Goal: Book appointment/travel/reservation

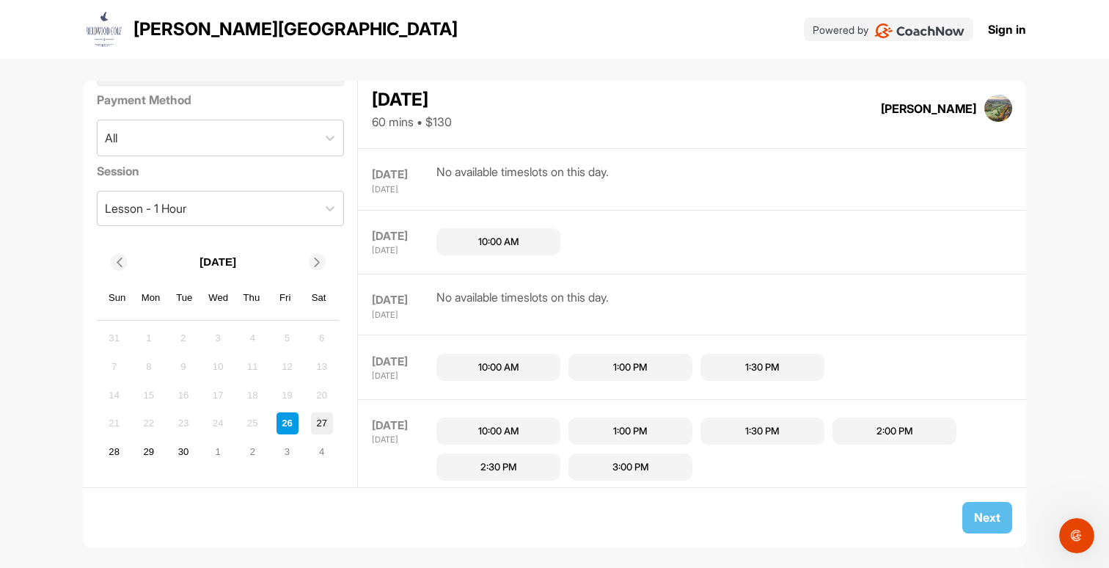
scroll to position [79, 0]
click at [290, 451] on div "3" at bounding box center [288, 452] width 22 height 22
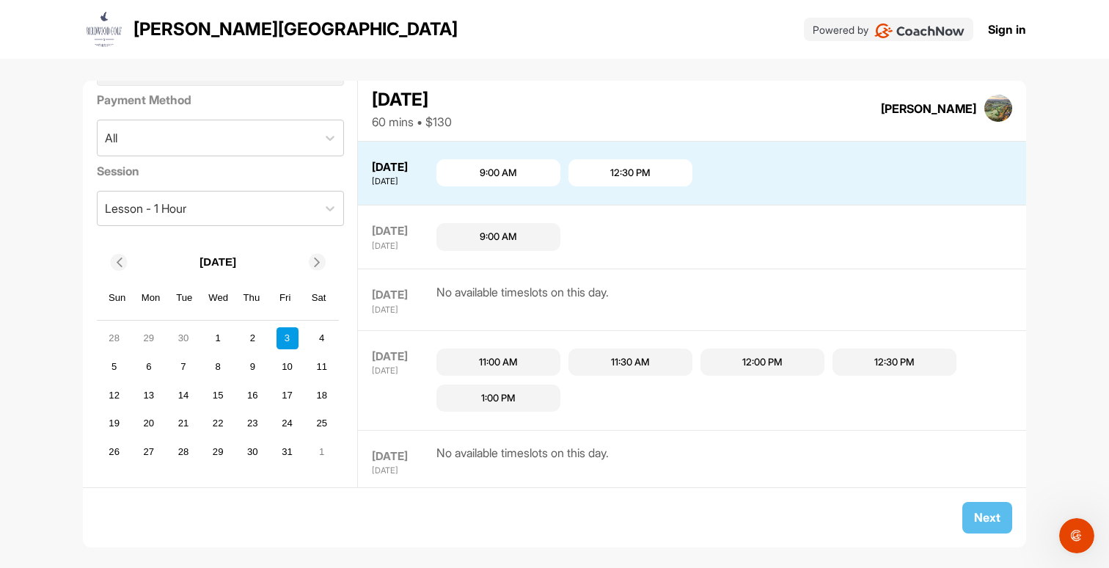
scroll to position [469, 0]
click at [495, 172] on div "9:00 AM" at bounding box center [498, 172] width 37 height 15
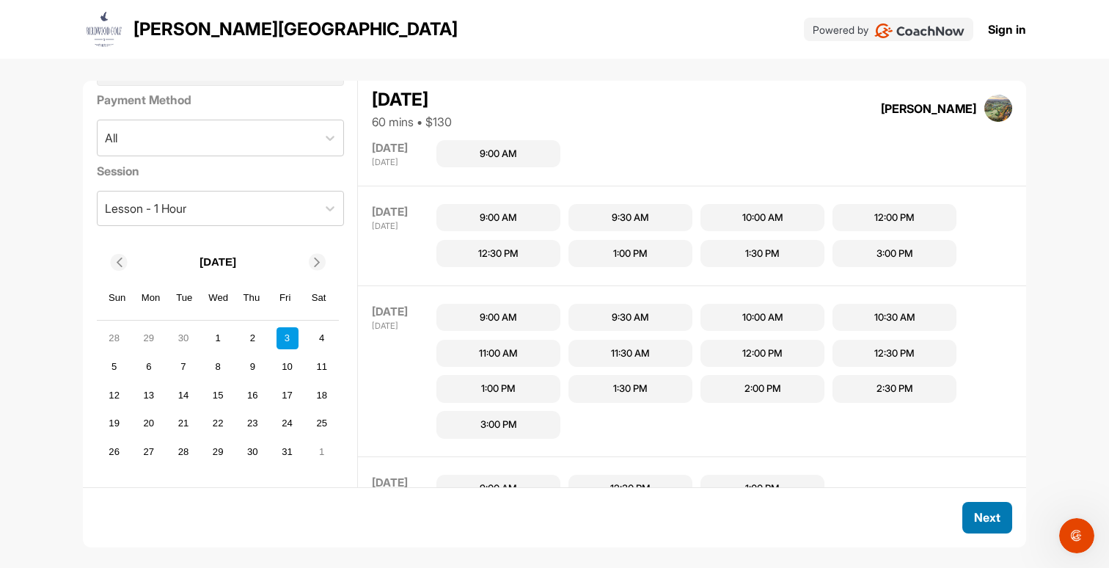
scroll to position [2325, 0]
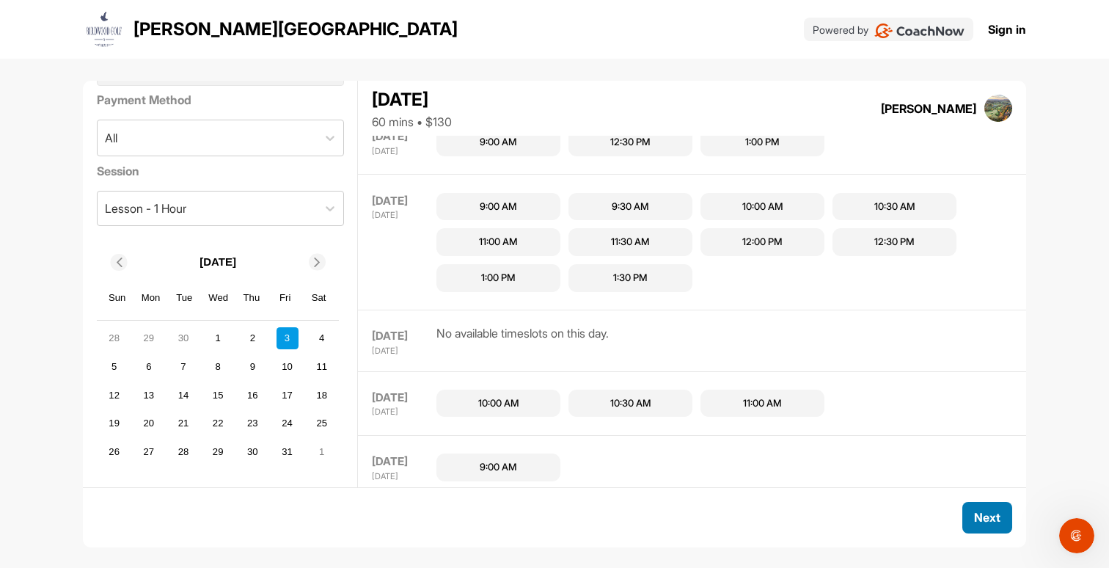
click at [987, 511] on span "Next" at bounding box center [987, 517] width 26 height 15
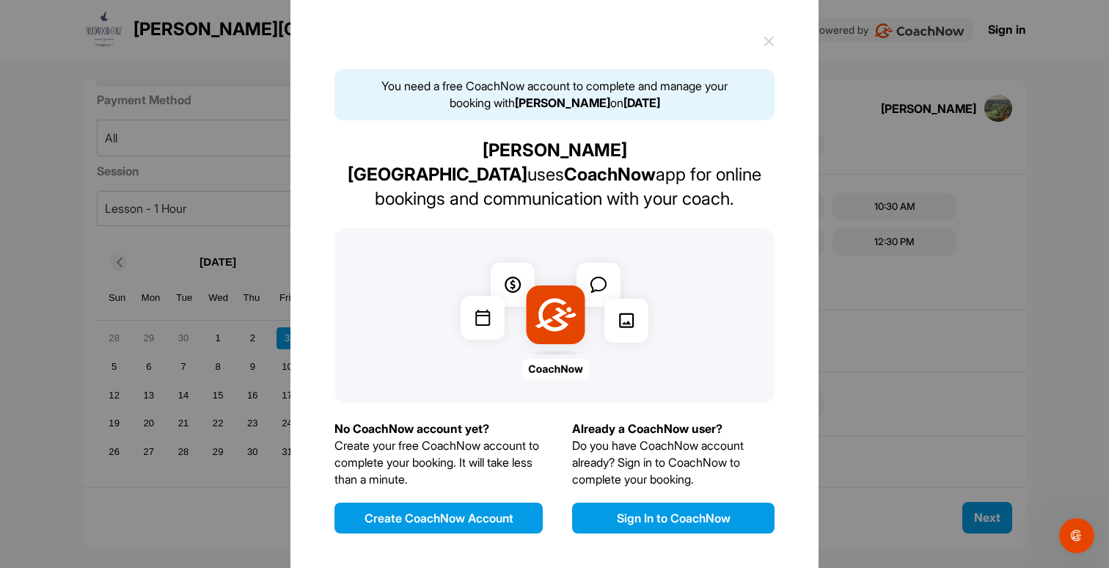
click at [636, 503] on button "Sign In to CoachNow" at bounding box center [673, 518] width 203 height 31
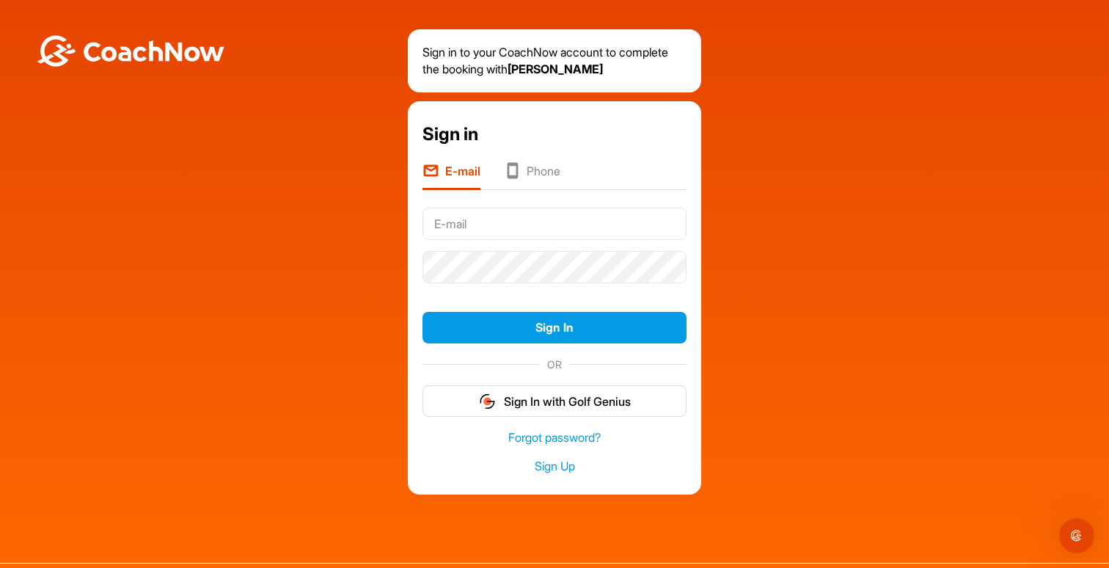
click at [487, 229] on input "text" at bounding box center [555, 224] width 264 height 32
click at [532, 175] on li "Phone" at bounding box center [532, 176] width 57 height 28
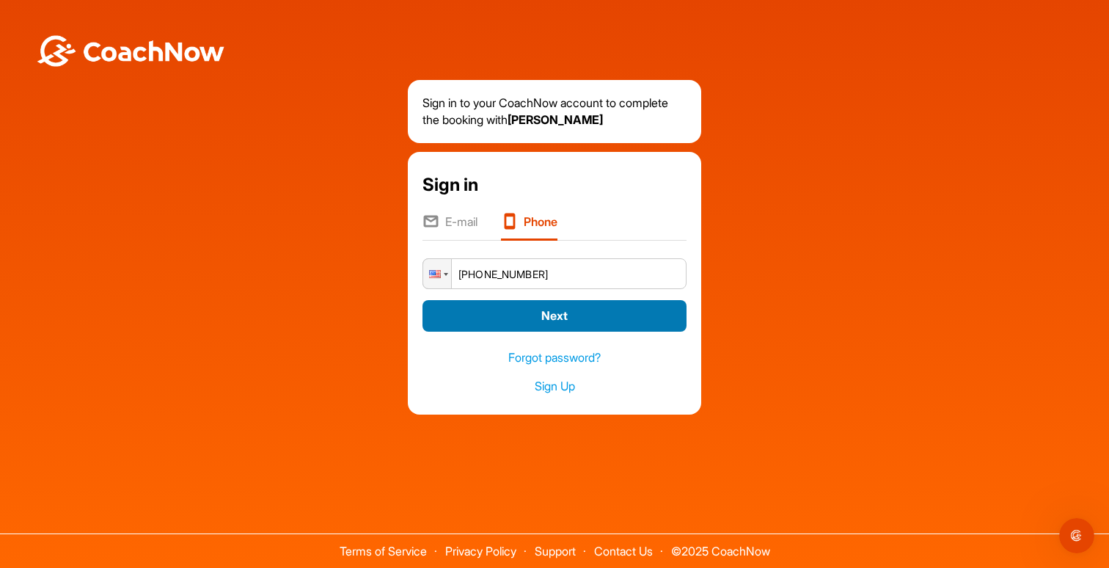
type input "[PHONE_NUMBER]"
click at [544, 320] on button "Next" at bounding box center [555, 316] width 264 height 32
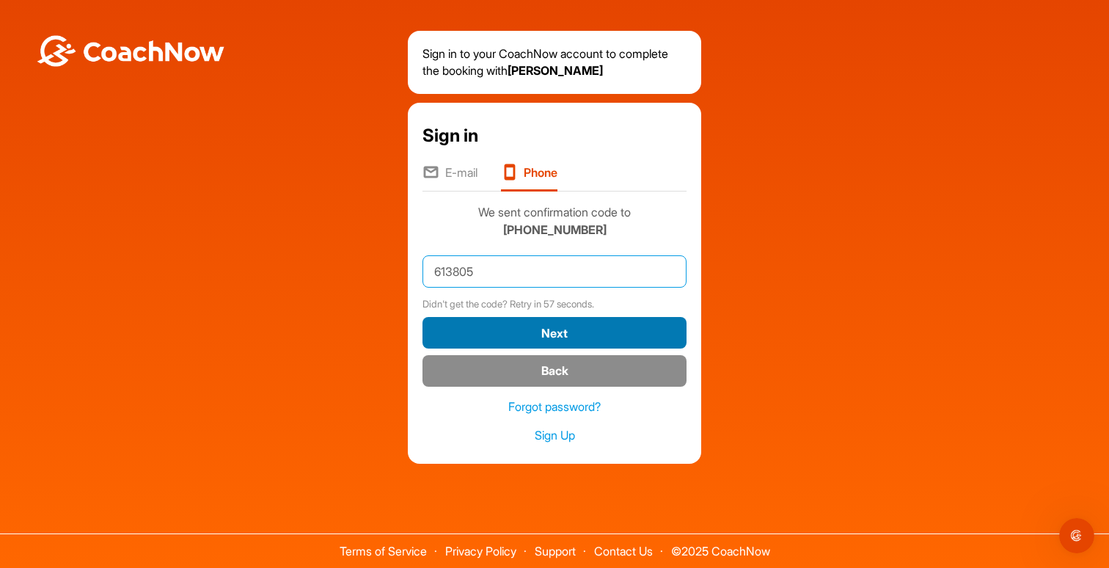
type input "613805"
click at [555, 332] on button "Next" at bounding box center [555, 333] width 264 height 32
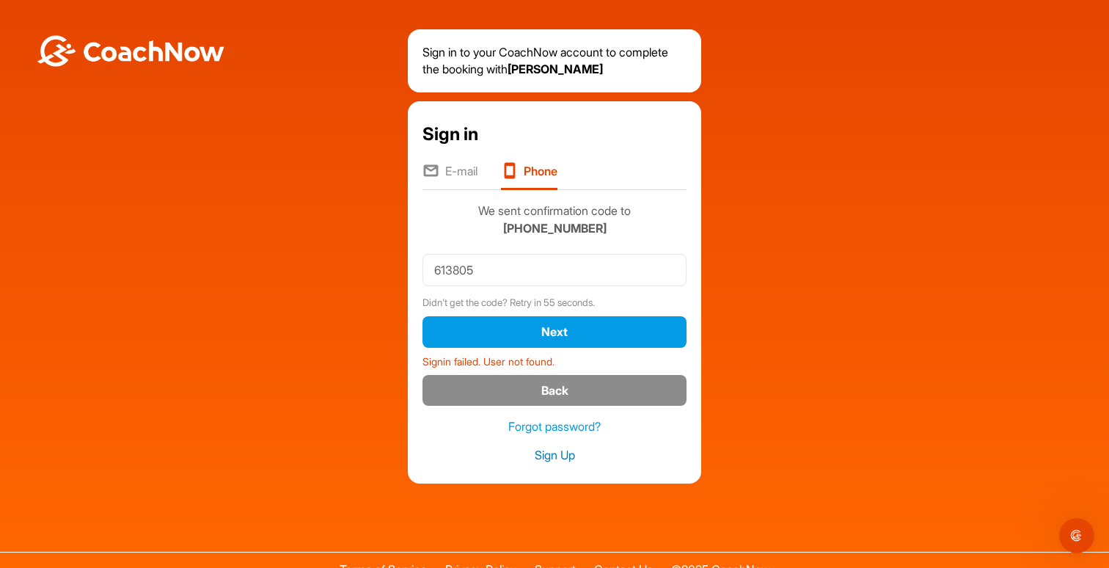
click at [555, 453] on link "Sign Up" at bounding box center [555, 455] width 264 height 17
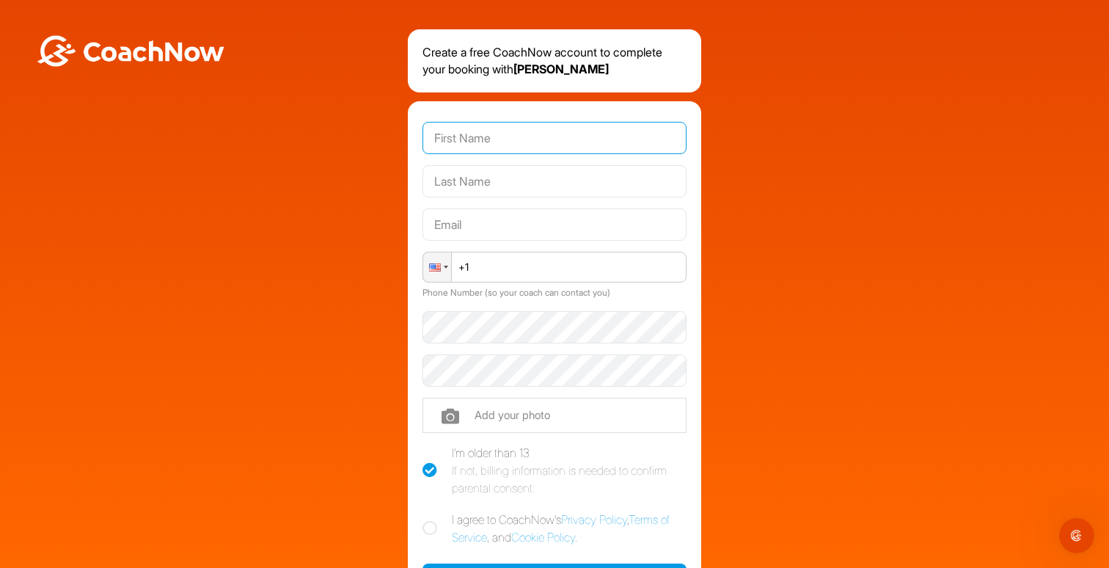
click at [672, 139] on input "text" at bounding box center [555, 138] width 264 height 32
type input "[PERSON_NAME]"
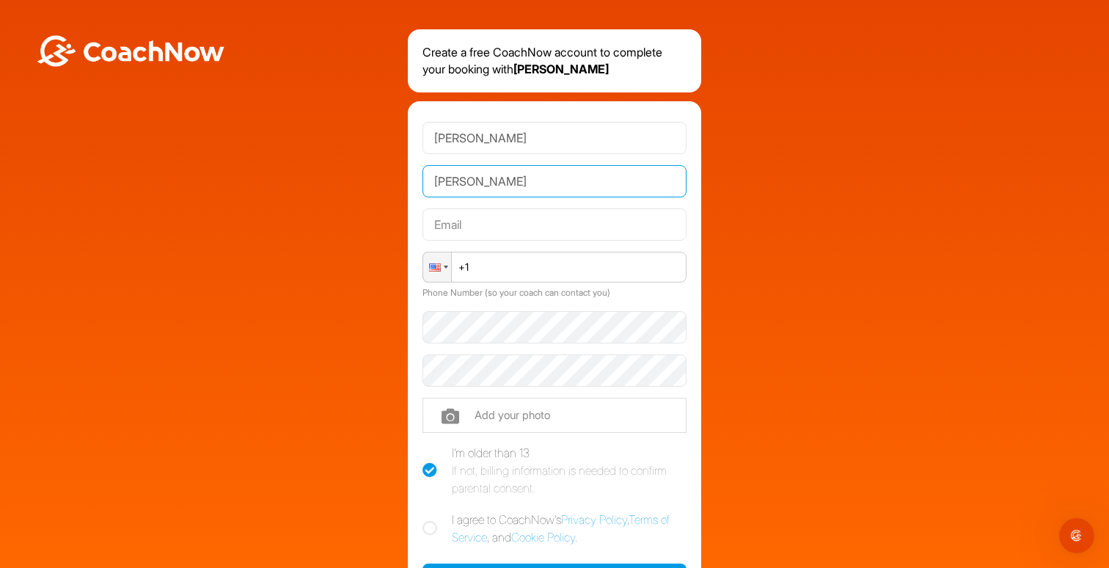
type input "[PERSON_NAME]"
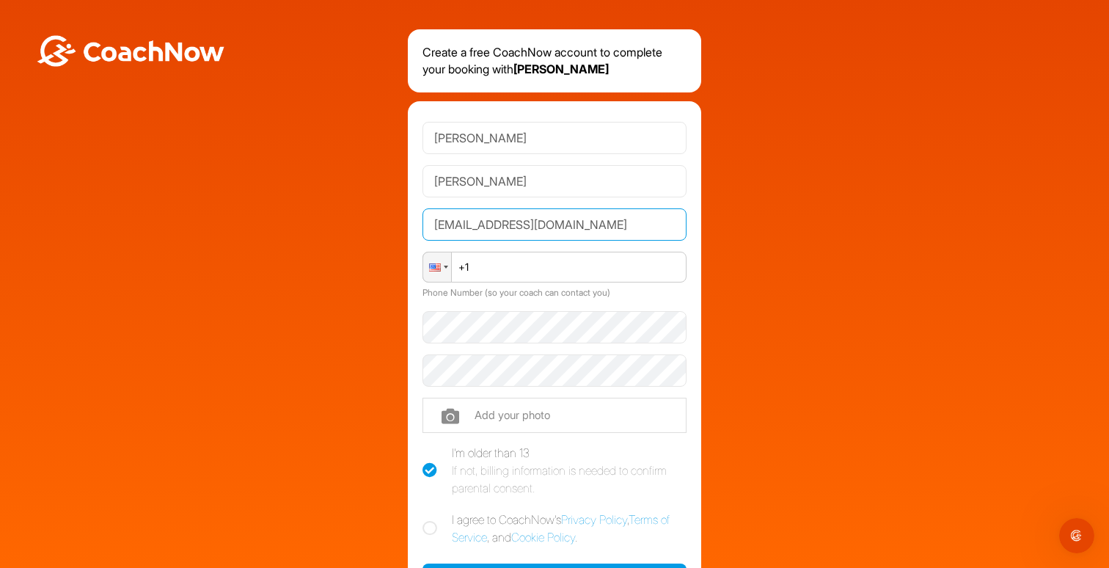
type input "[EMAIL_ADDRESS][DOMAIN_NAME]"
click at [677, 274] on input "+1" at bounding box center [555, 267] width 264 height 31
click at [674, 267] on input "+1" at bounding box center [555, 267] width 264 height 31
type input "[PHONE_NUMBER]"
click at [317, 351] on div "Create a free CoachNow account to complete your booking with [PERSON_NAME] [PER…" at bounding box center [554, 352] width 1095 height 646
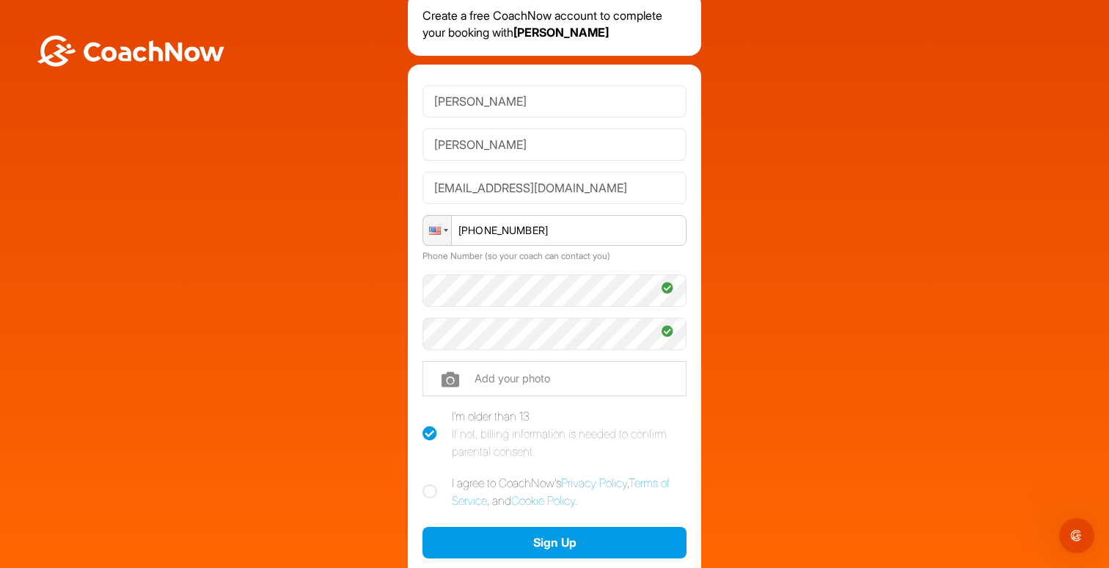
scroll to position [59, 0]
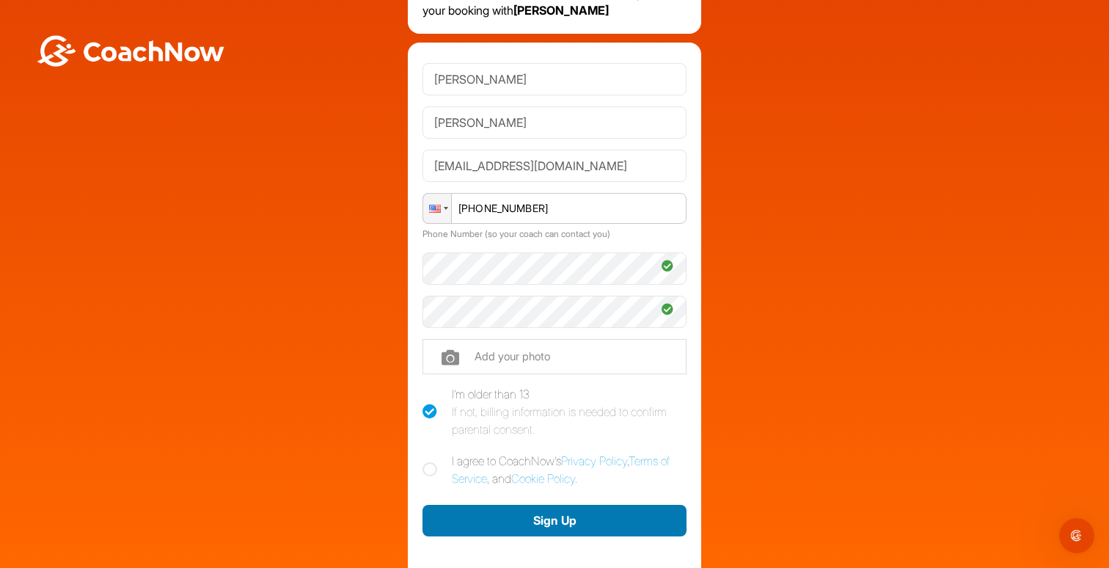
click at [534, 520] on button "Sign Up" at bounding box center [555, 521] width 264 height 32
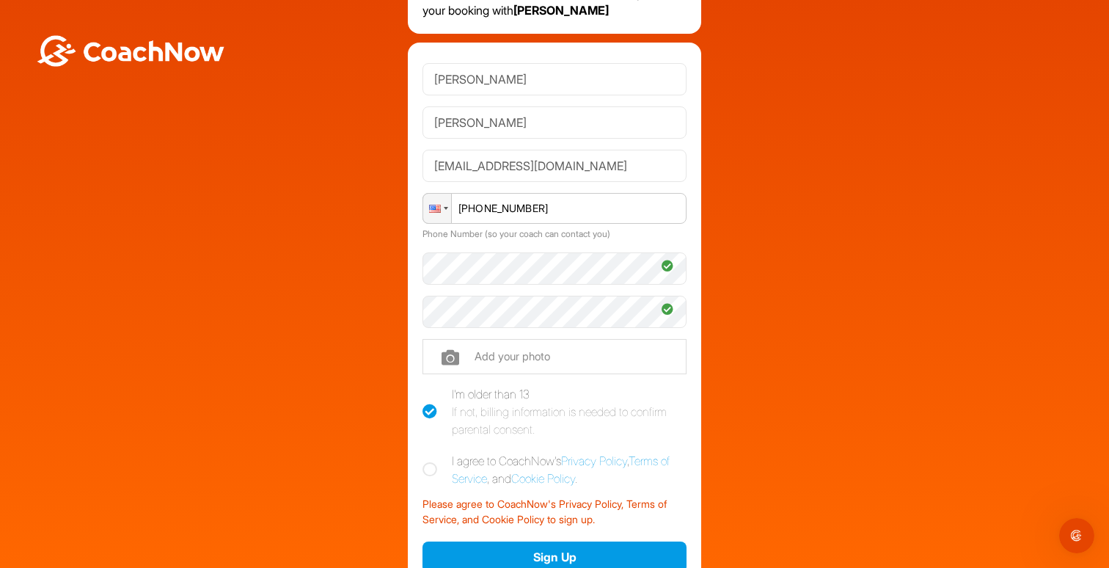
click at [432, 464] on icon at bounding box center [430, 469] width 15 height 15
click at [432, 462] on input "I agree to CoachNow's Privacy Policy , Terms of Service , and Cookie Policy ." at bounding box center [428, 457] width 10 height 10
checkbox input "true"
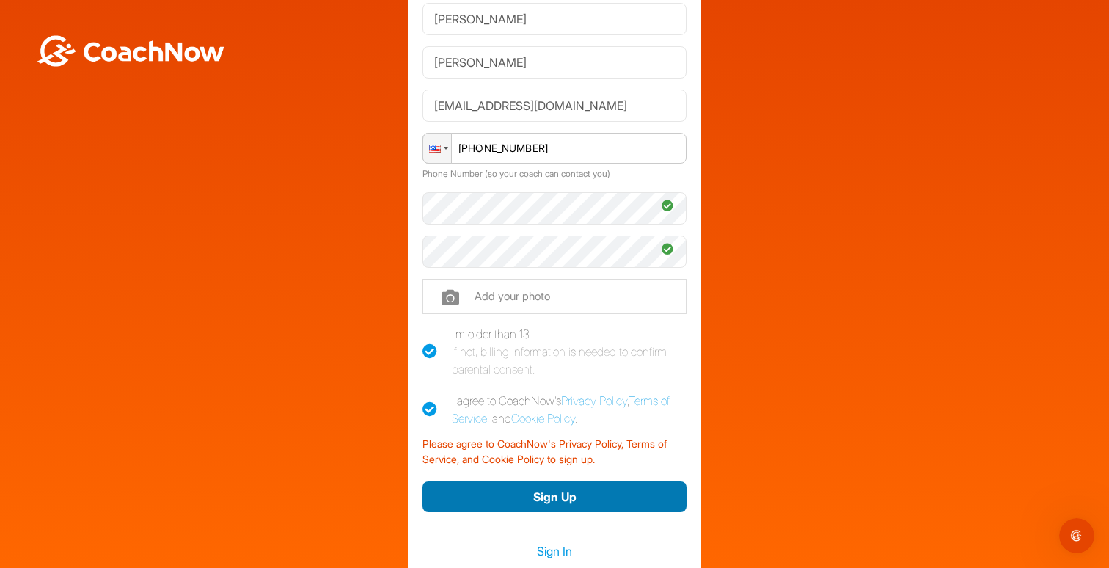
scroll to position [128, 0]
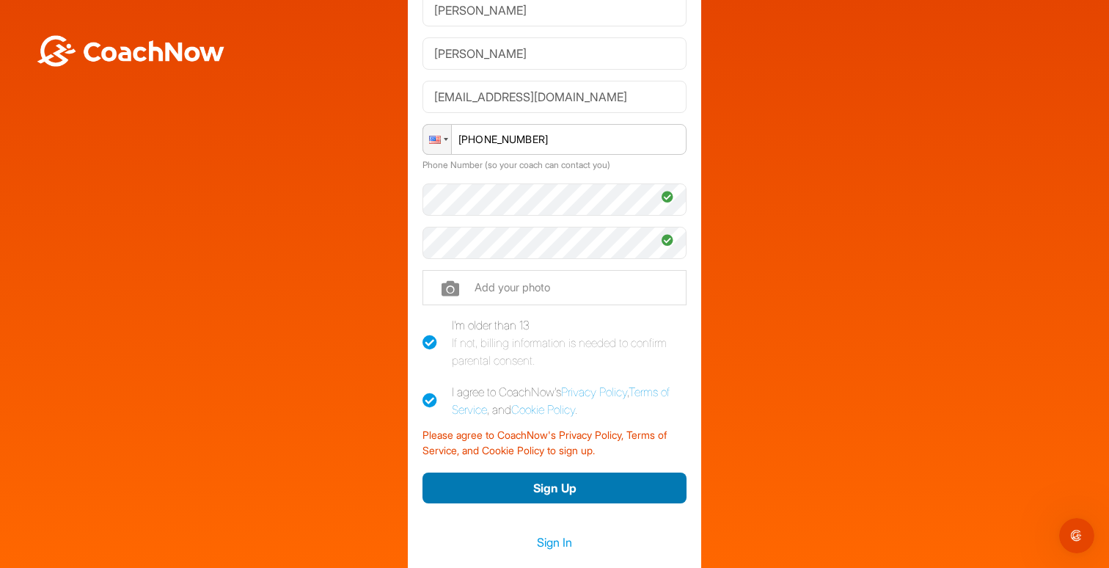
click at [560, 488] on button "Sign Up" at bounding box center [555, 489] width 264 height 32
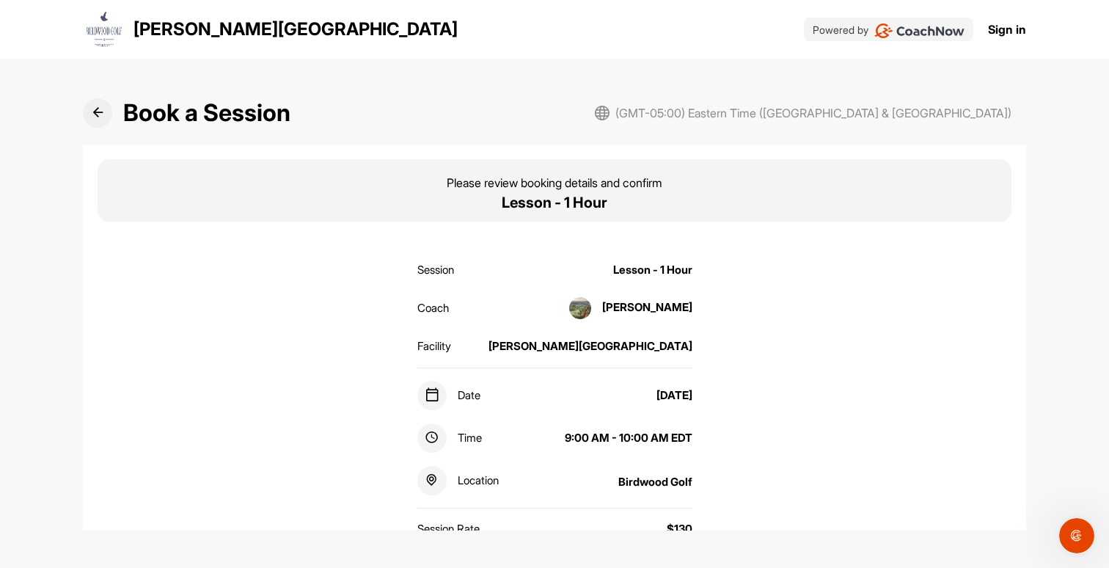
radio input "true"
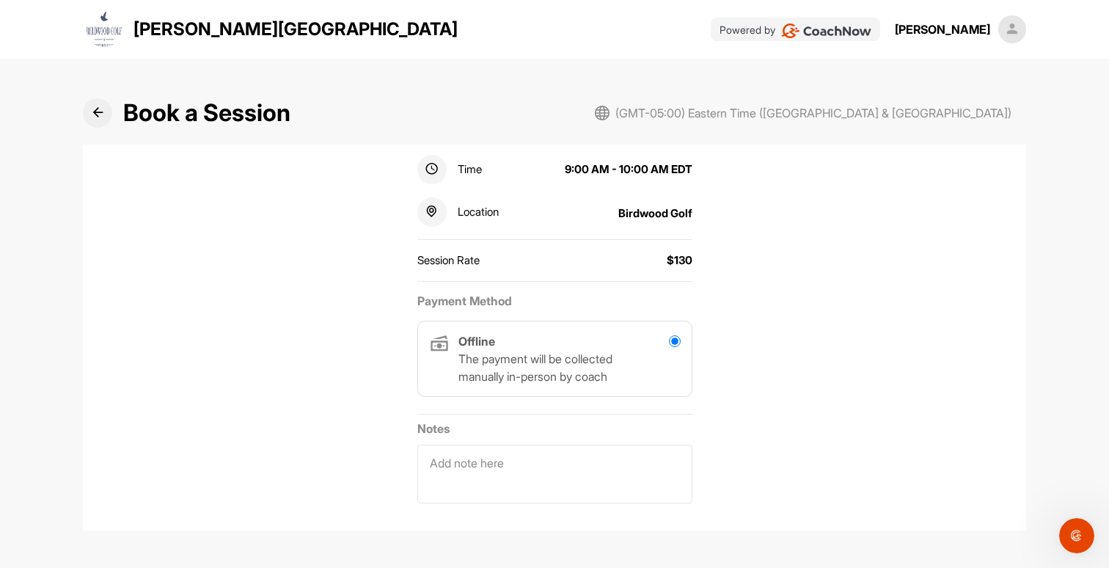
scroll to position [310, 0]
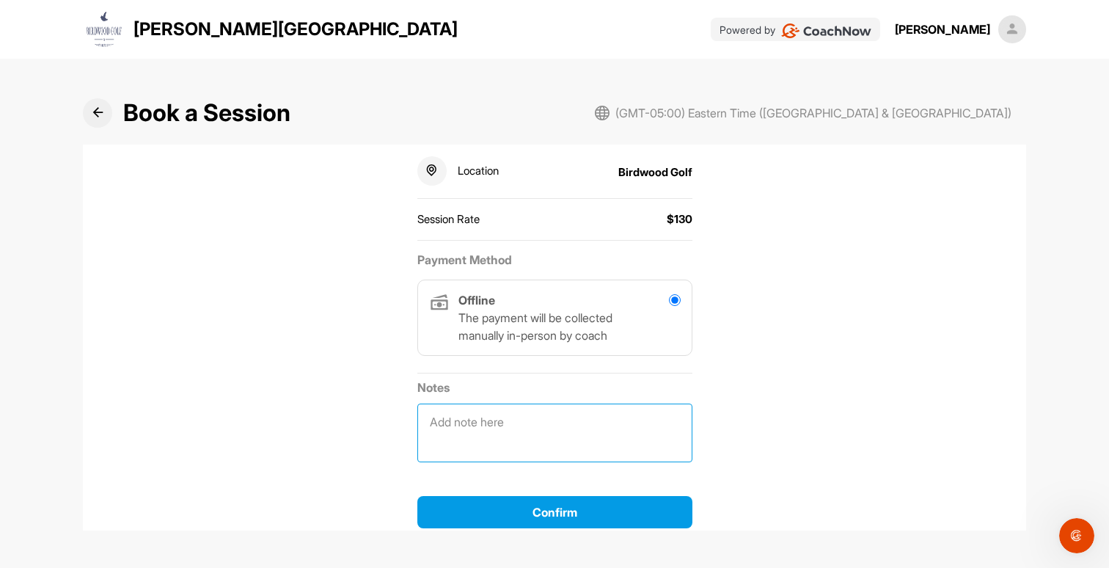
click at [560, 419] on textarea at bounding box center [555, 433] width 275 height 59
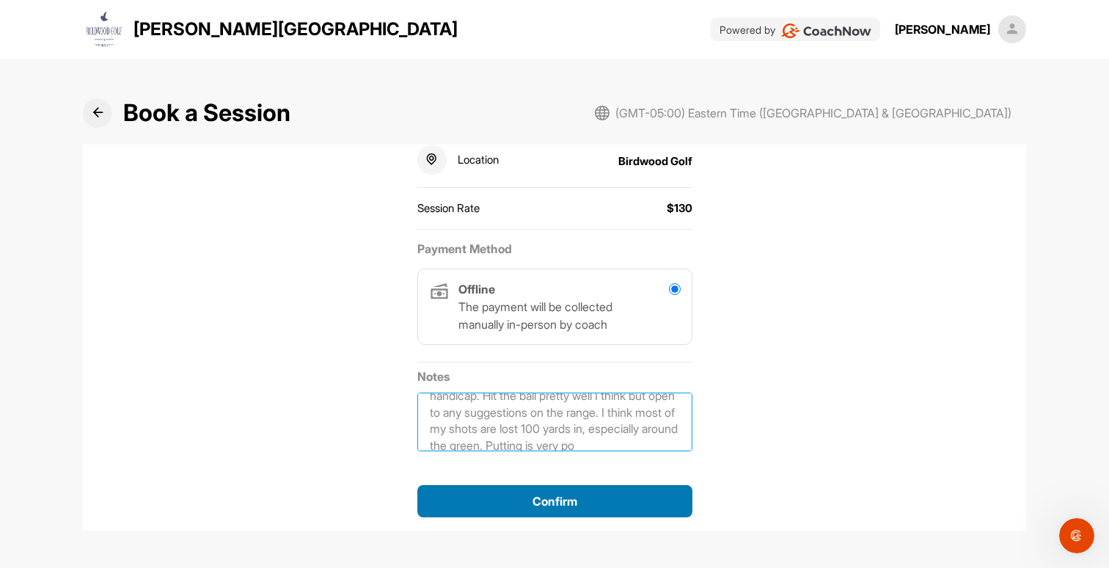
scroll to position [97, 0]
type textarea "We have a gift card that my wife got me last year - I can bring the email/slip …"
click at [563, 500] on span "Confirm" at bounding box center [555, 501] width 45 height 15
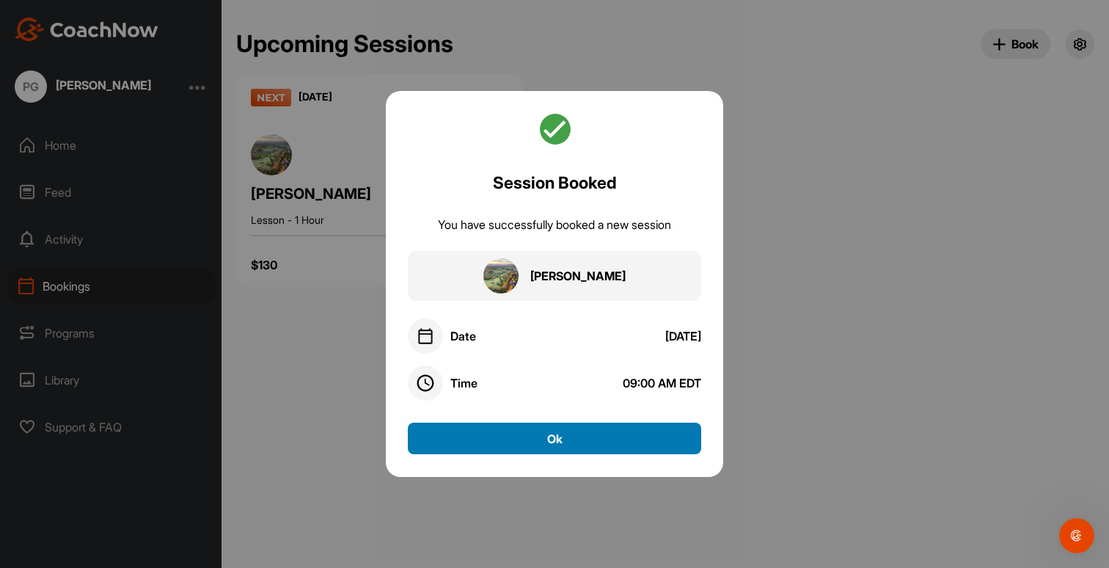
click at [521, 443] on button "Ok" at bounding box center [555, 439] width 294 height 32
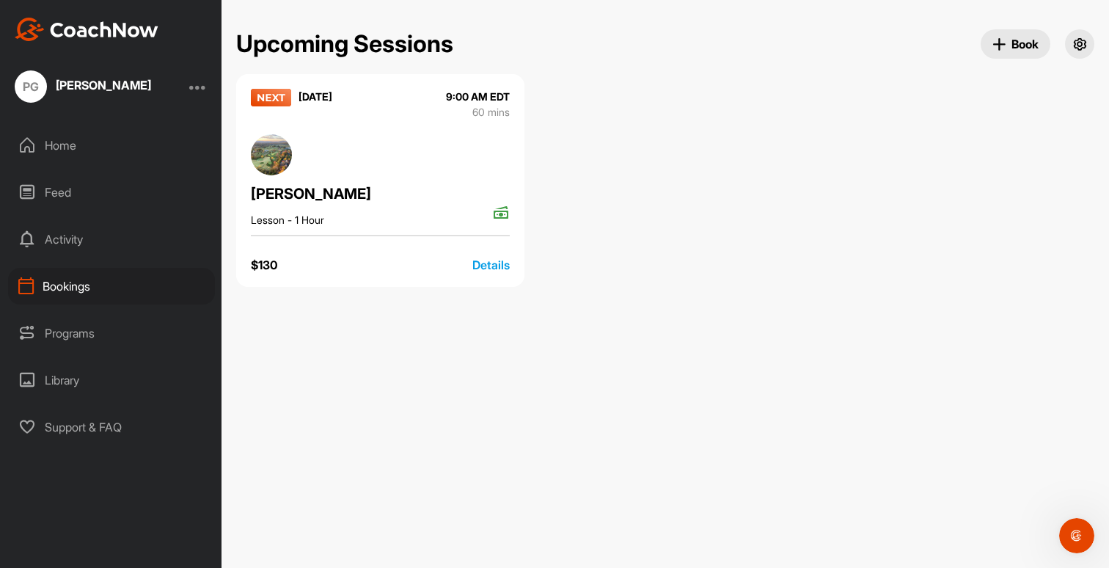
click at [489, 263] on div "Details" at bounding box center [491, 265] width 37 height 18
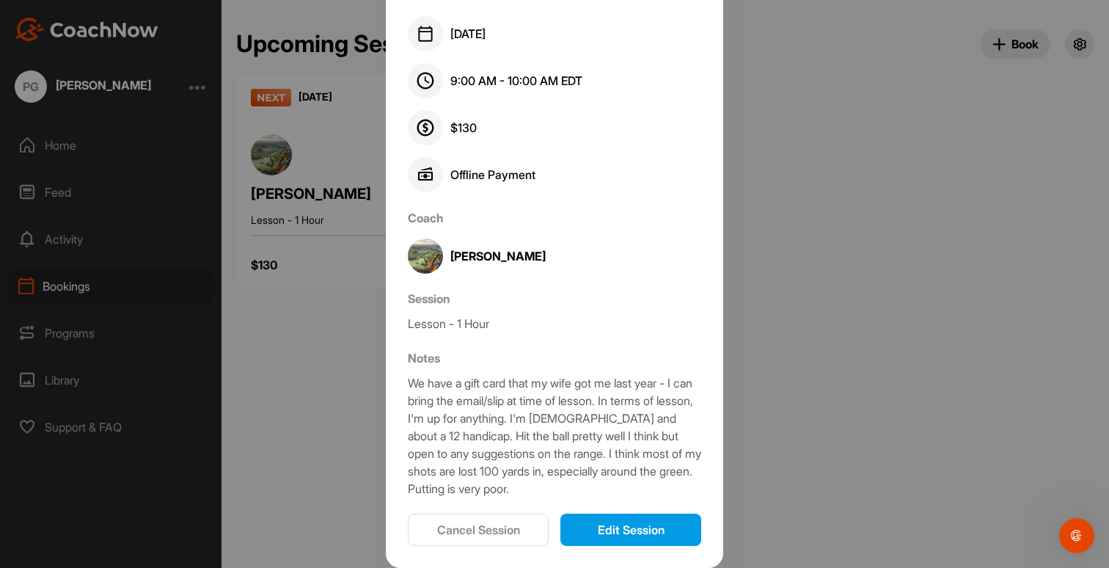
scroll to position [24, 0]
click at [497, 529] on button "Cancel Session" at bounding box center [478, 530] width 141 height 32
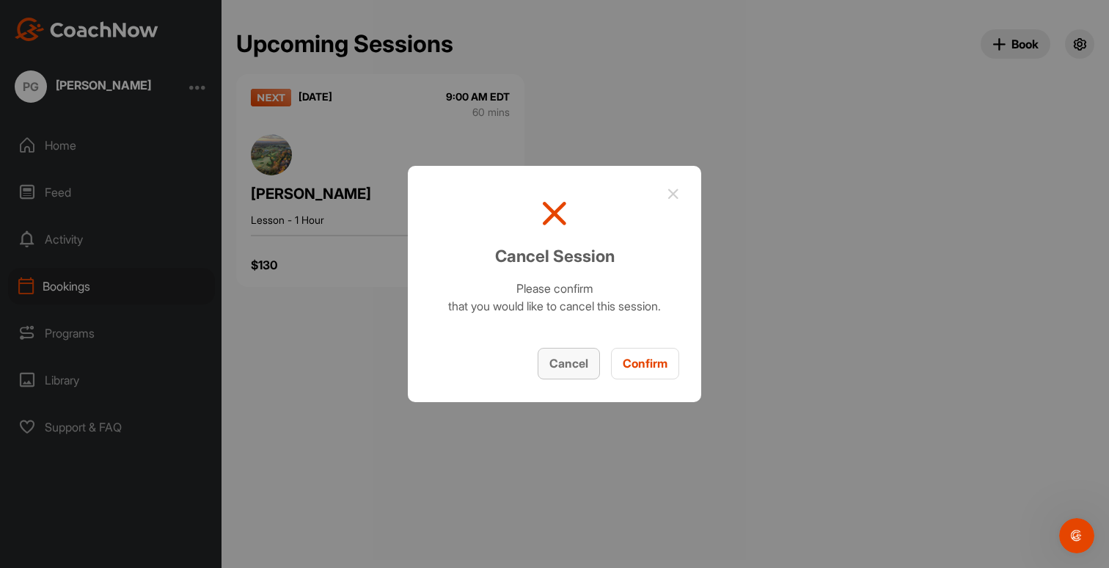
click at [580, 370] on button "Cancel" at bounding box center [569, 364] width 62 height 32
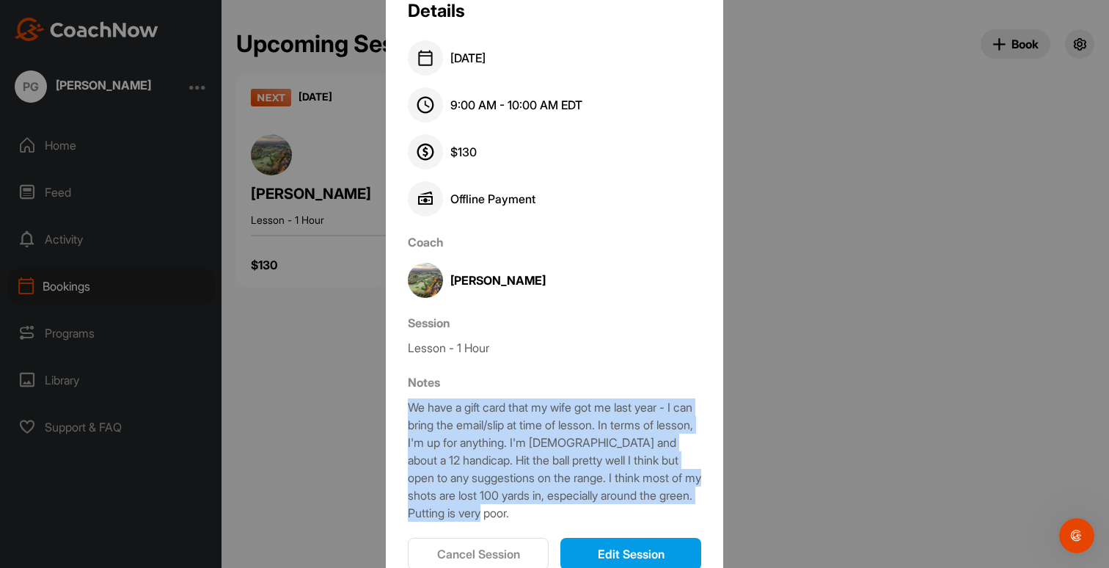
drag, startPoint x: 565, startPoint y: 514, endPoint x: 386, endPoint y: 404, distance: 210.2
click at [386, 404] on div "Details [DATE] 9:00 AM - 10:00 AM EDT $ 130 Offline Payment Failed Coach [PERSO…" at bounding box center [555, 284] width 338 height 617
copy div "We have a gift card that my wife got me last year - I can bring the email/slip …"
click at [608, 551] on button "Edit Session" at bounding box center [631, 554] width 141 height 32
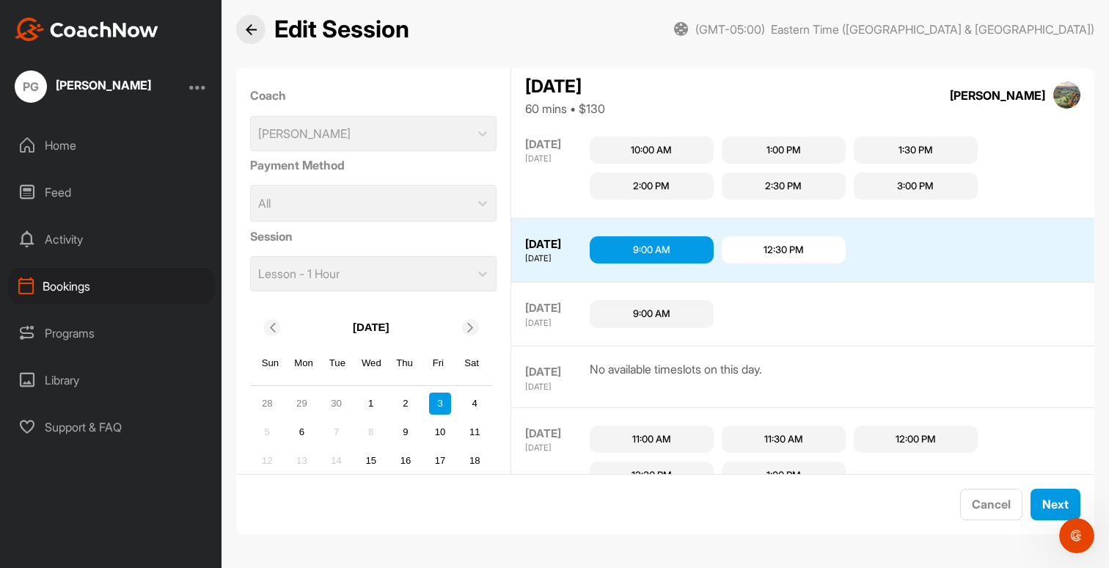
scroll to position [469, 0]
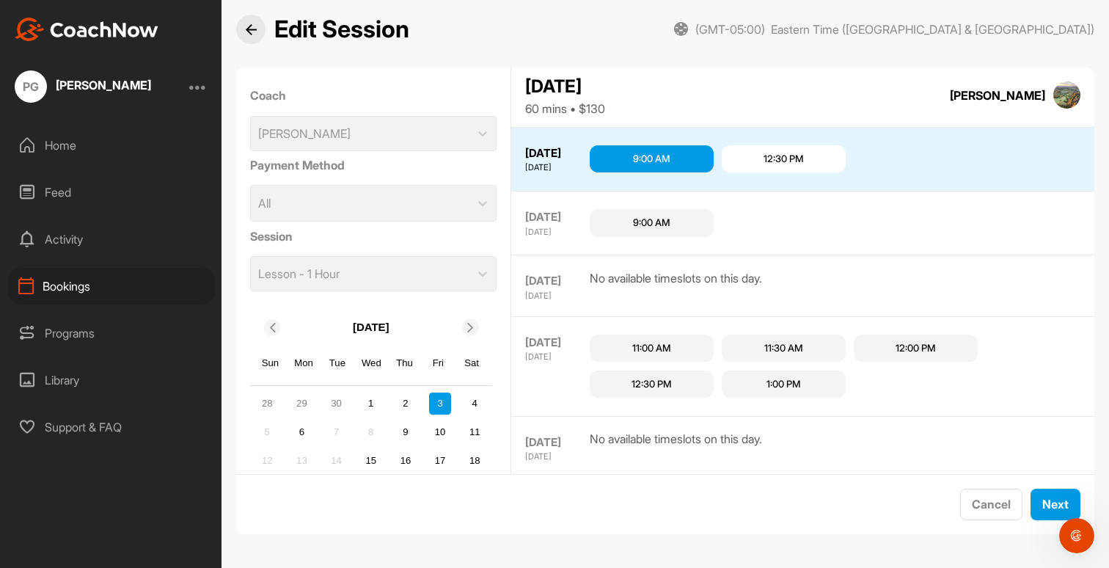
click at [437, 407] on div "3" at bounding box center [440, 404] width 22 height 22
click at [657, 162] on div "9:00 AM" at bounding box center [652, 159] width 124 height 28
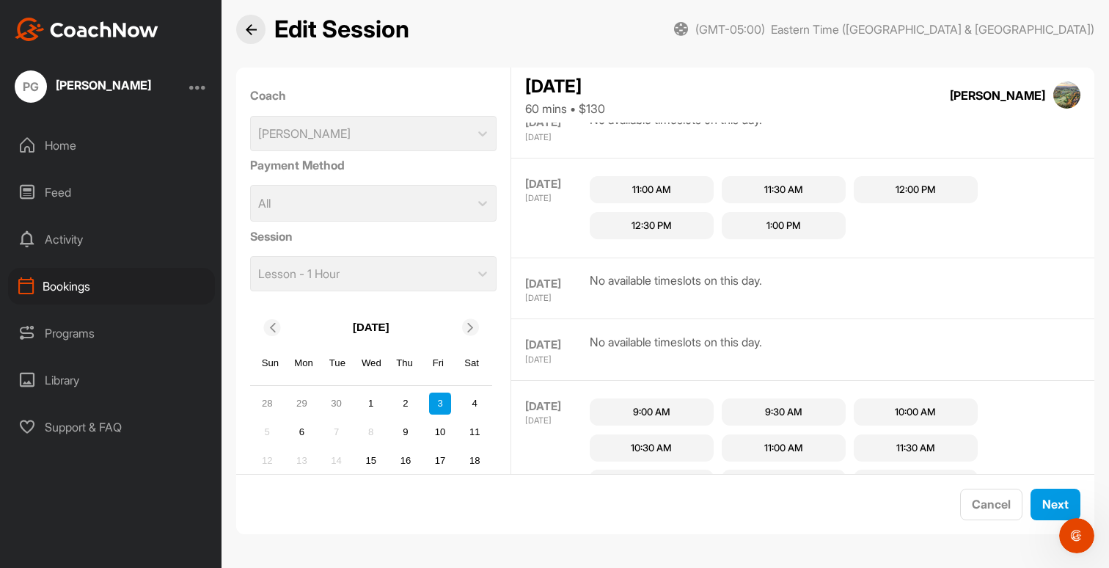
scroll to position [669, 0]
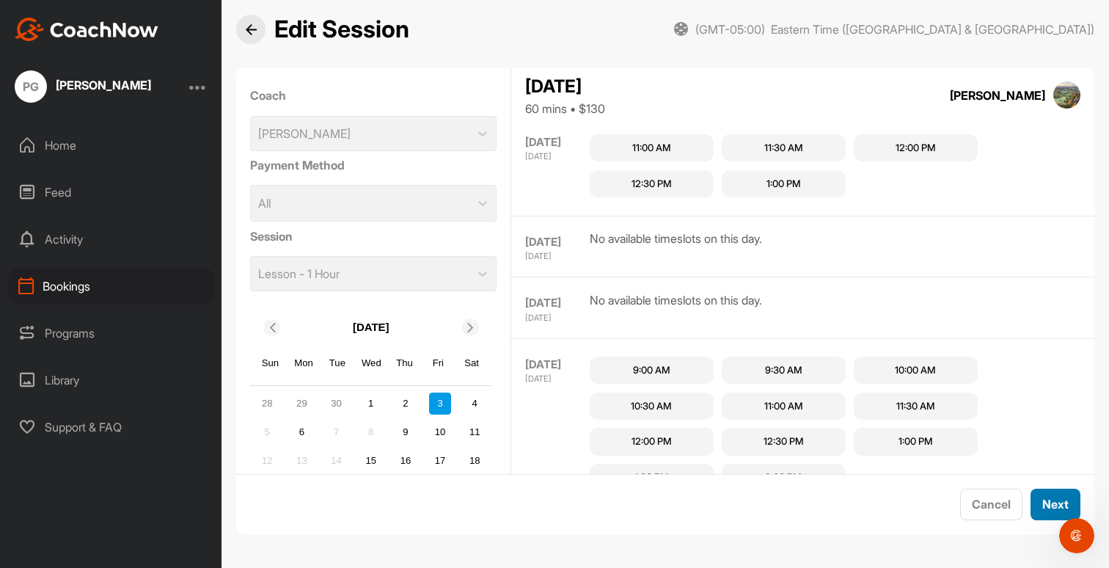
click at [1045, 503] on span "Next" at bounding box center [1056, 504] width 26 height 15
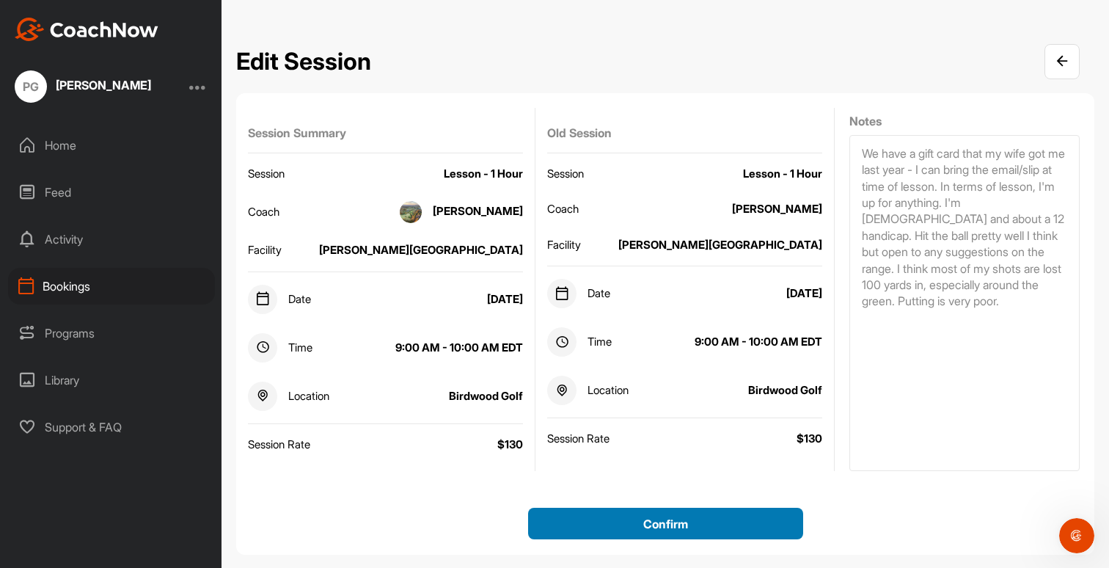
click at [668, 530] on span "Confirm" at bounding box center [666, 524] width 45 height 15
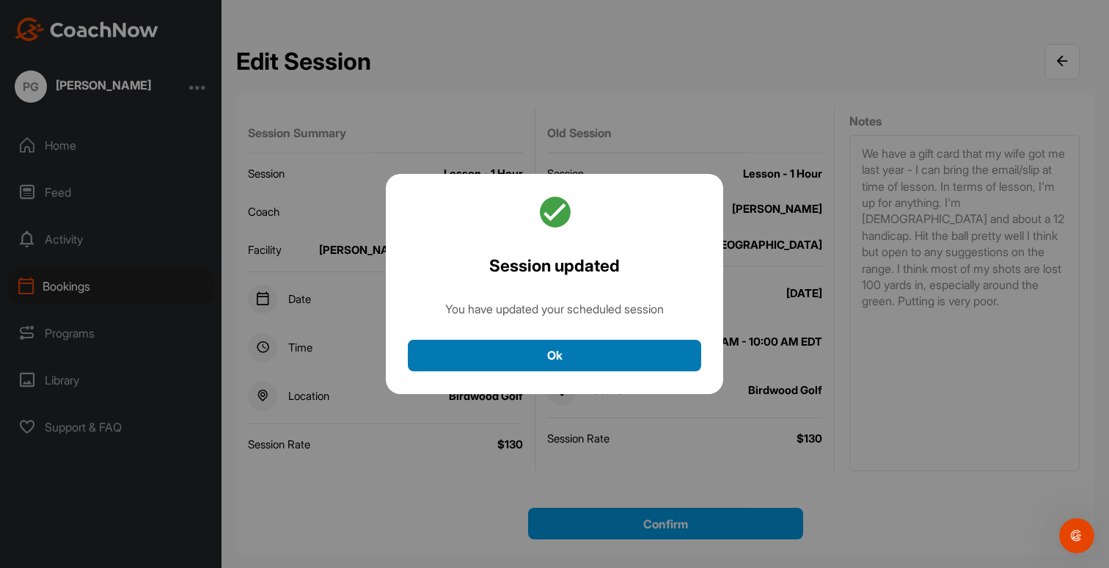
click at [572, 368] on button "Ok" at bounding box center [555, 356] width 294 height 32
